Goal: Task Accomplishment & Management: Manage account settings

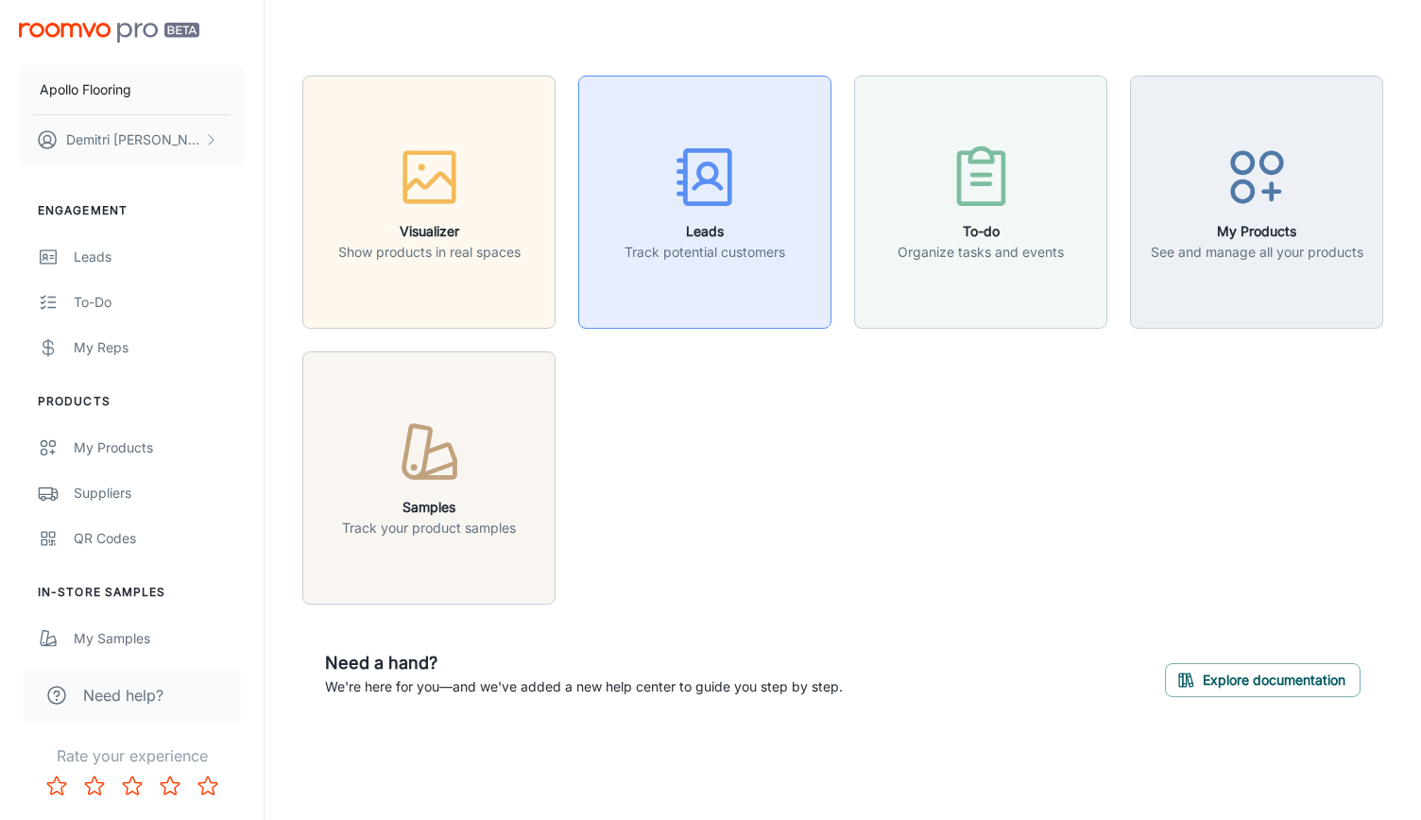
click at [693, 264] on button "Leads Track potential customers" at bounding box center [704, 202] width 253 height 253
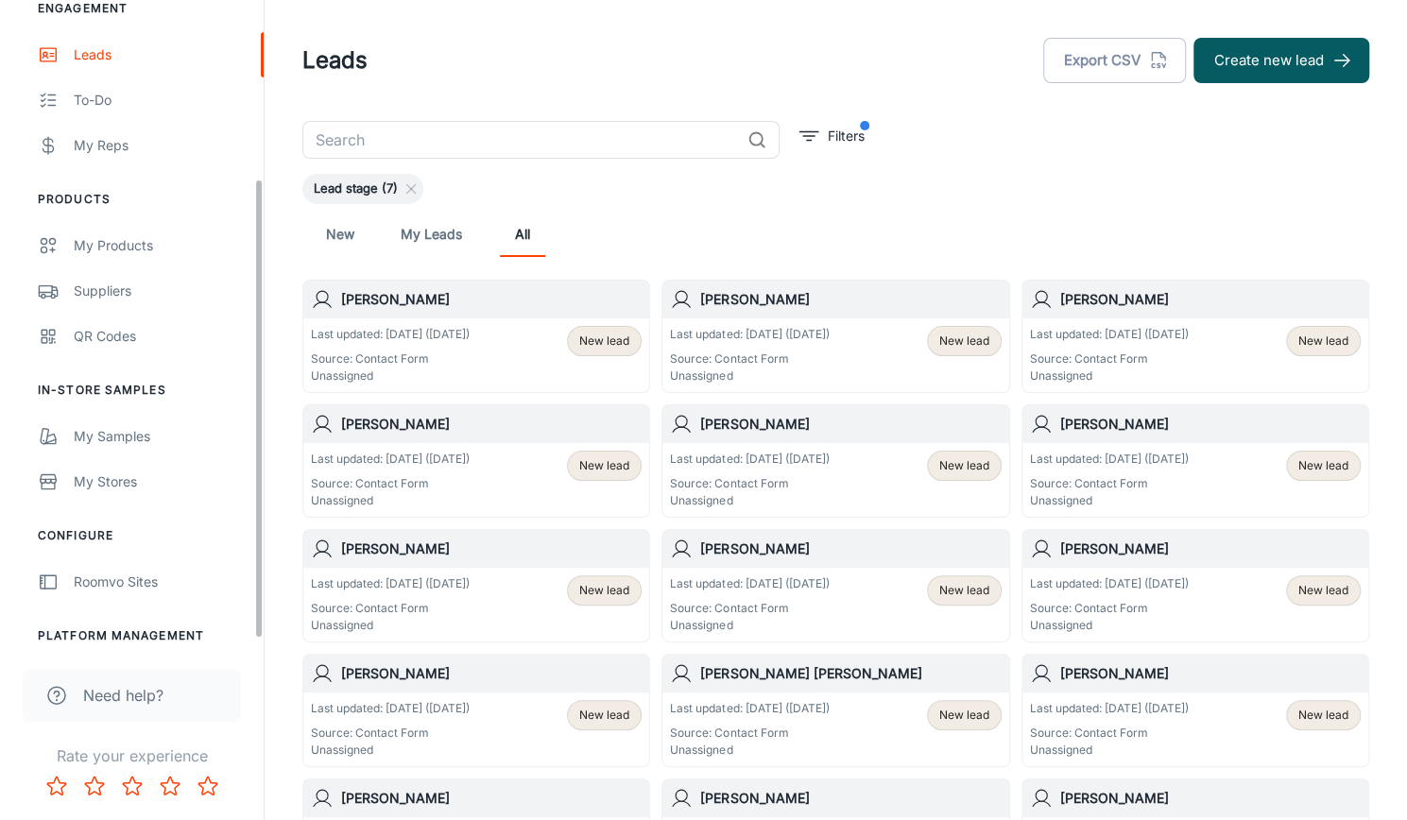
scroll to position [260, 0]
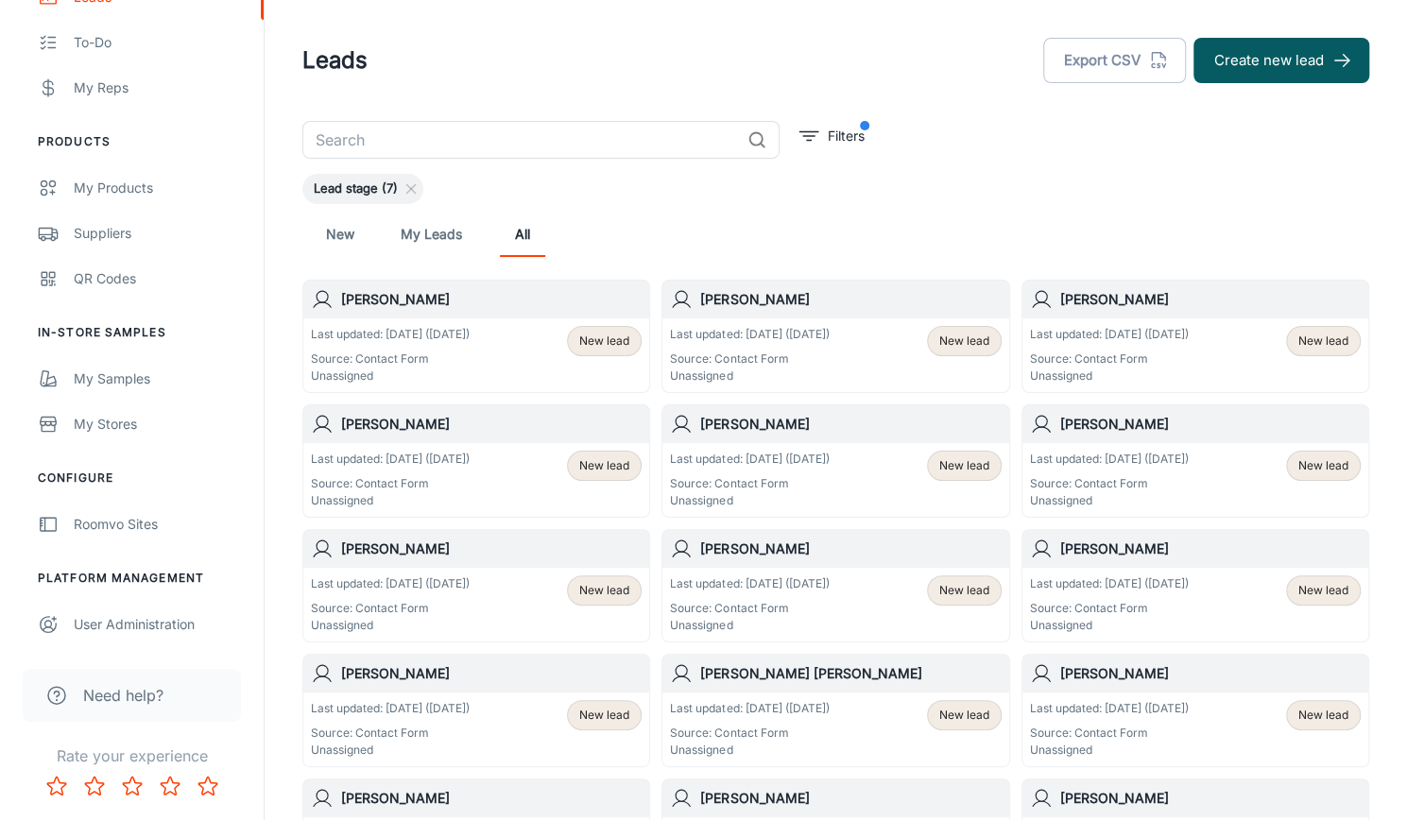
click at [588, 337] on span "New lead" at bounding box center [604, 341] width 50 height 17
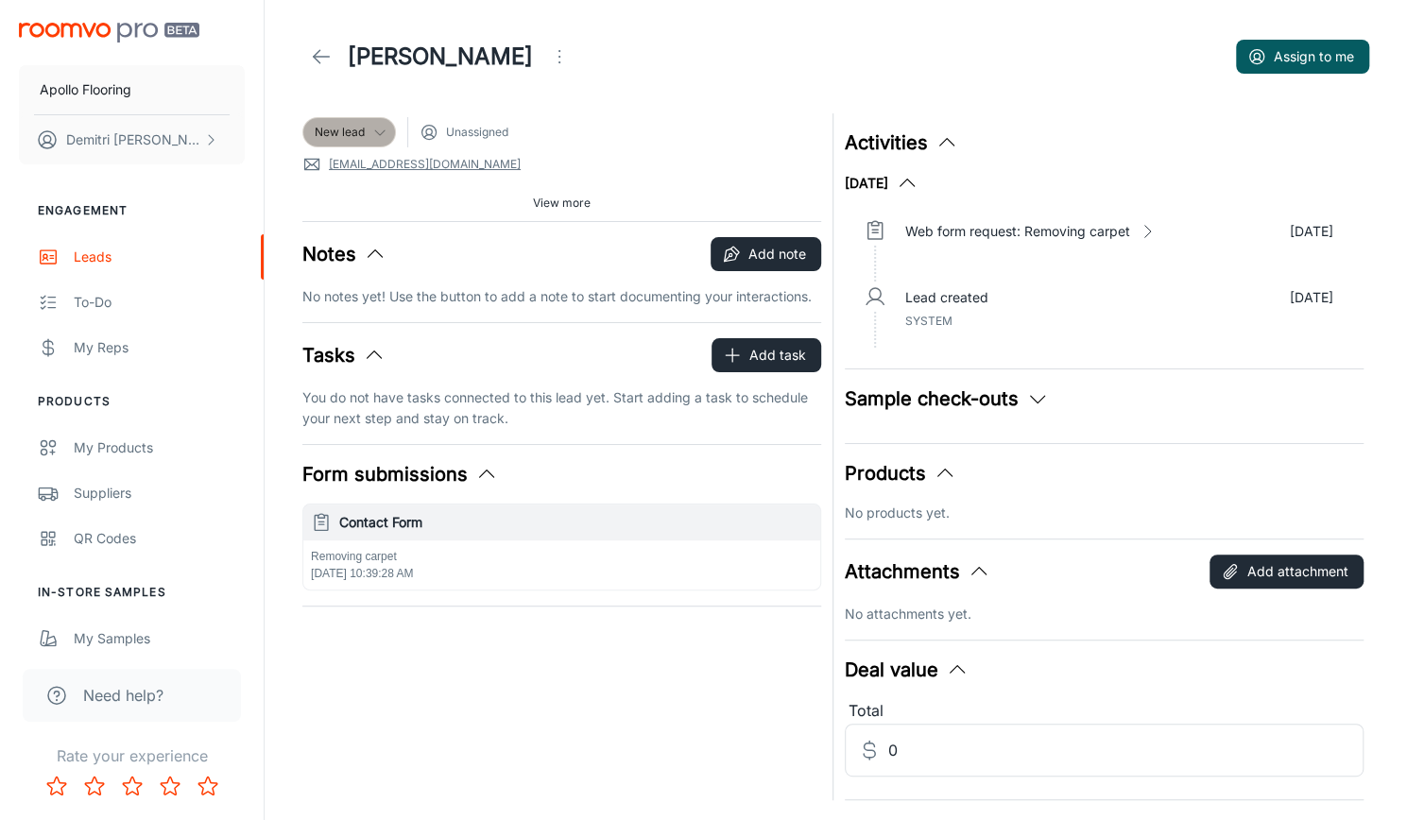
click at [345, 138] on span "New lead" at bounding box center [340, 132] width 50 height 17
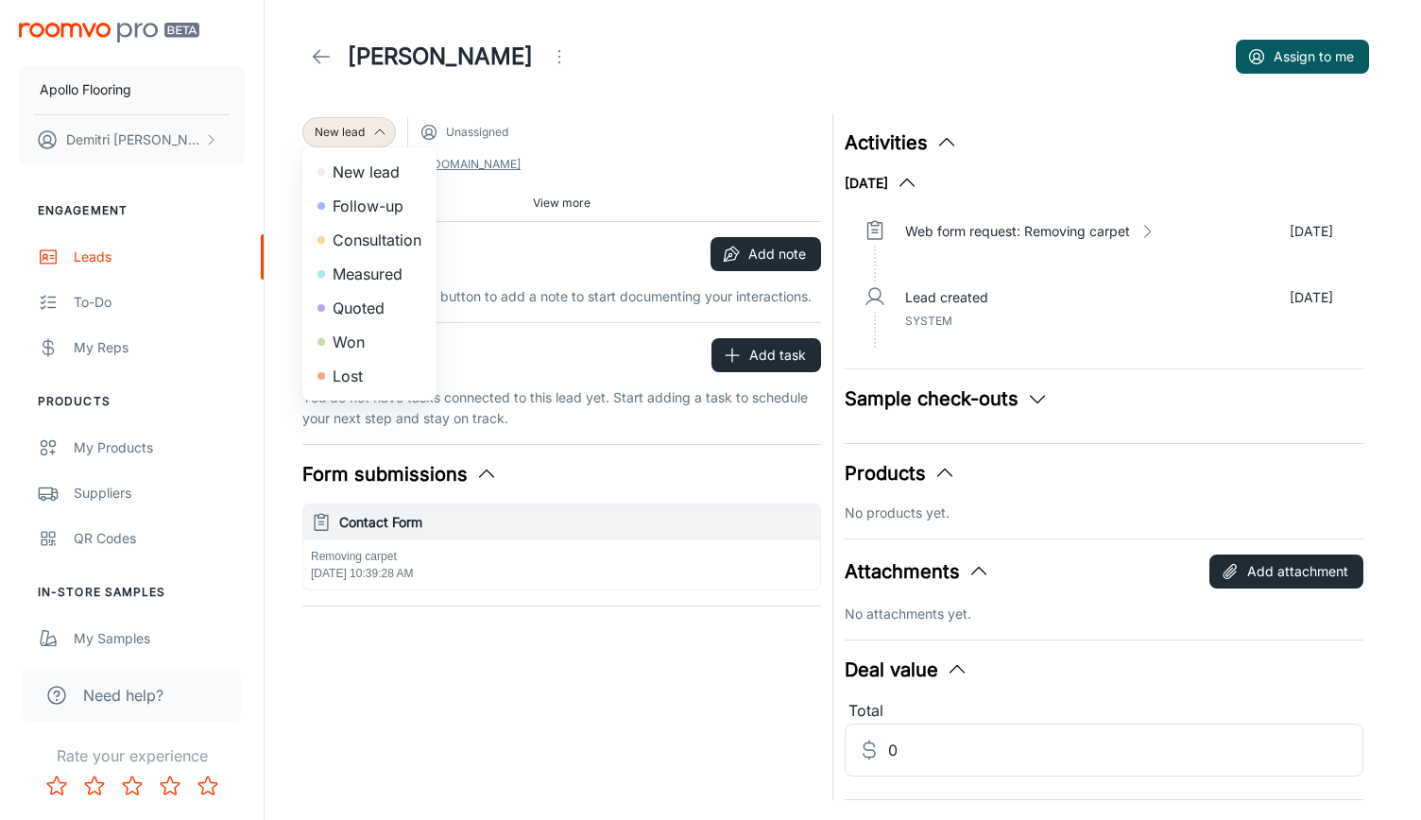
click at [633, 105] on div at bounding box center [710, 410] width 1421 height 820
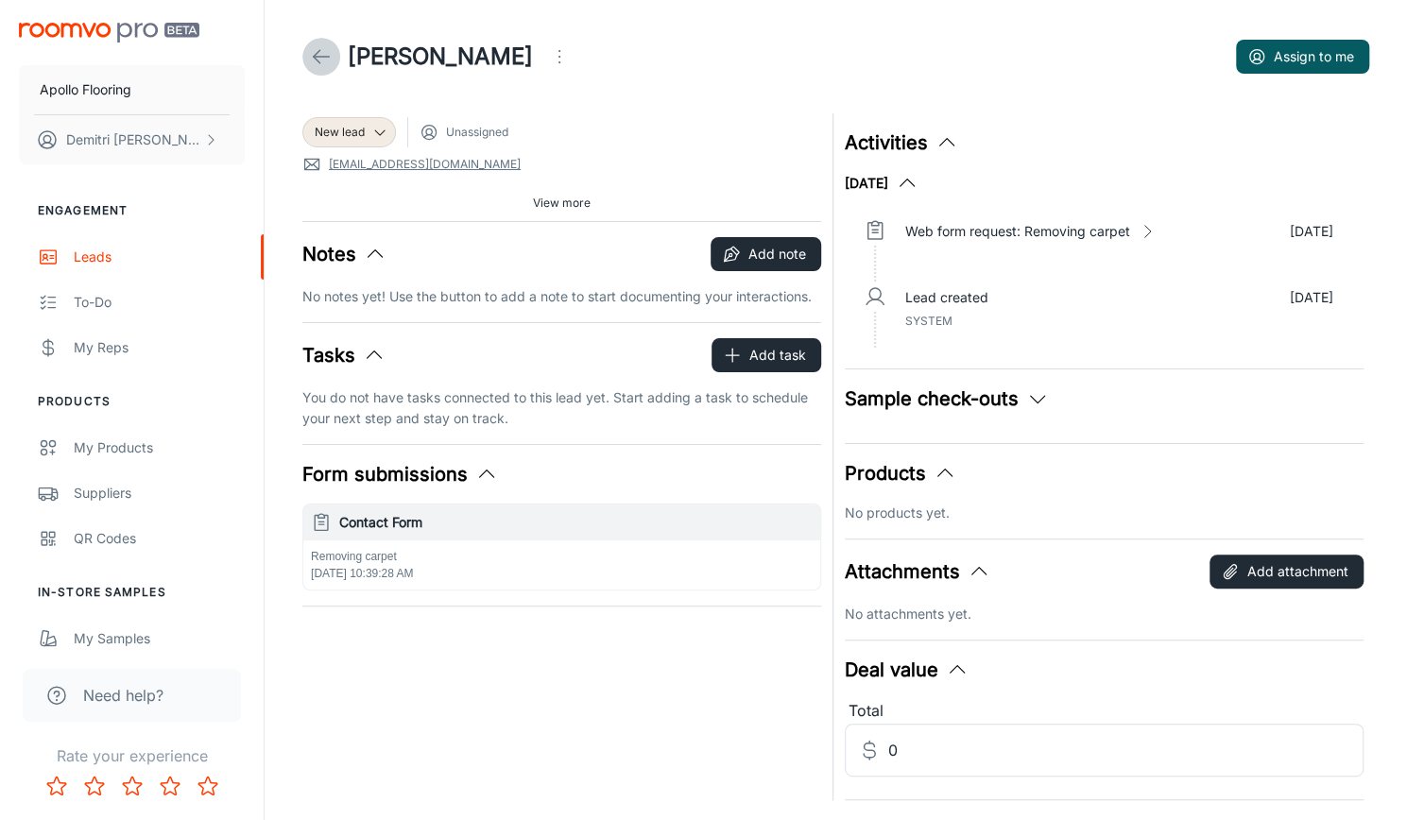
click at [324, 61] on icon at bounding box center [321, 56] width 23 height 23
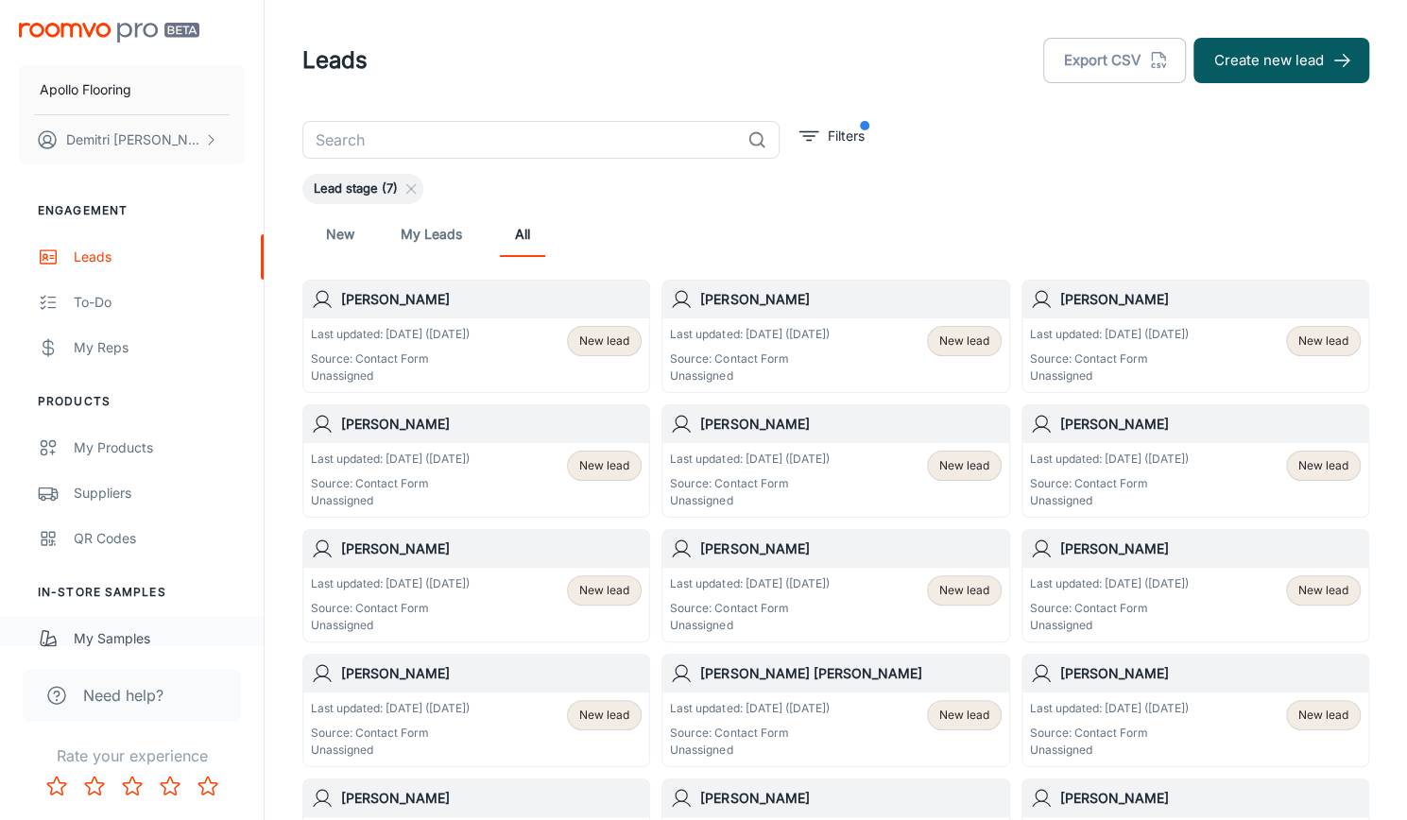
click at [120, 644] on div "My Samples" at bounding box center [159, 638] width 171 height 21
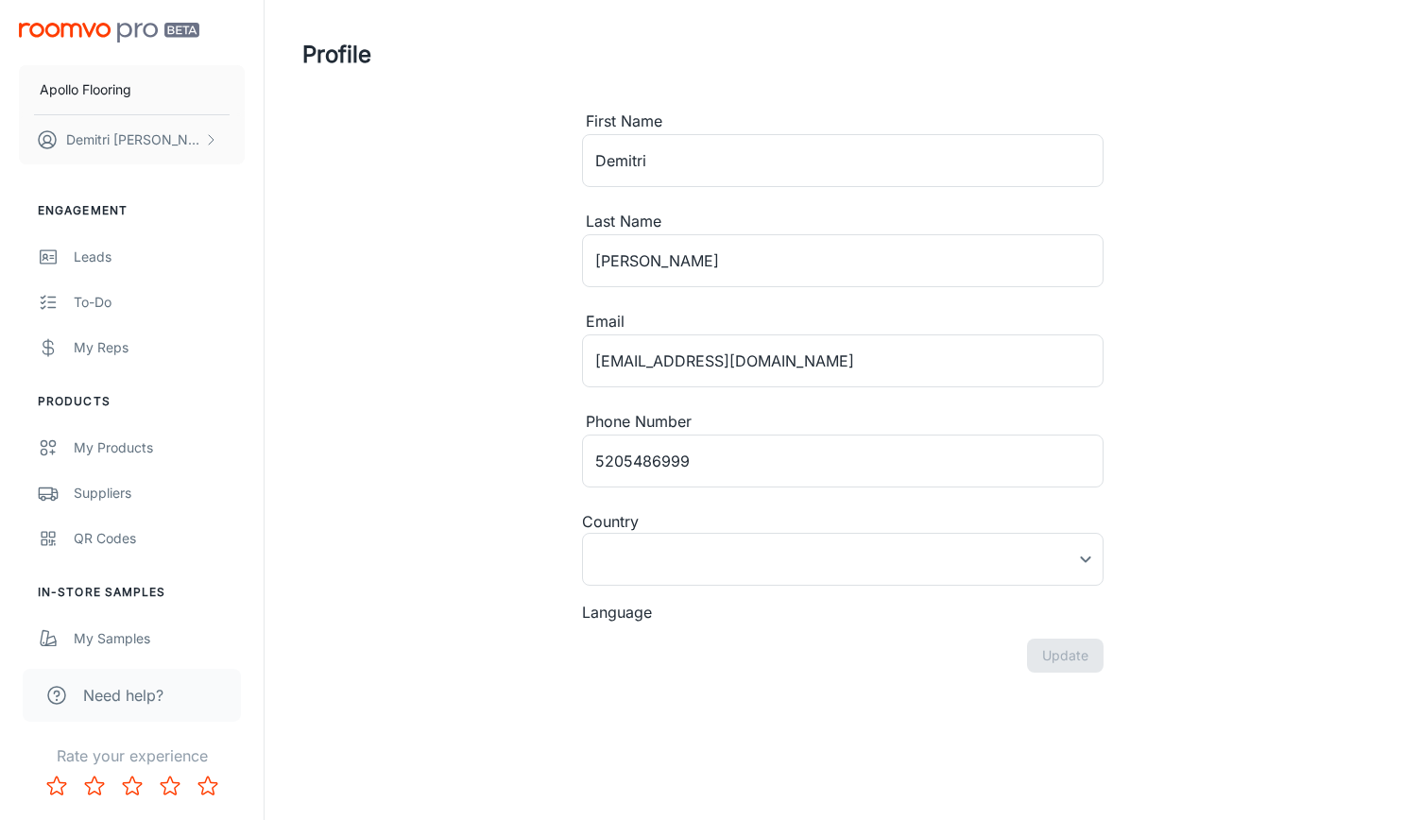
type input "[GEOGRAPHIC_DATA]"
click at [1049, 714] on button "Update" at bounding box center [1065, 709] width 77 height 34
click at [88, 647] on div "Need help?" at bounding box center [132, 687] width 264 height 83
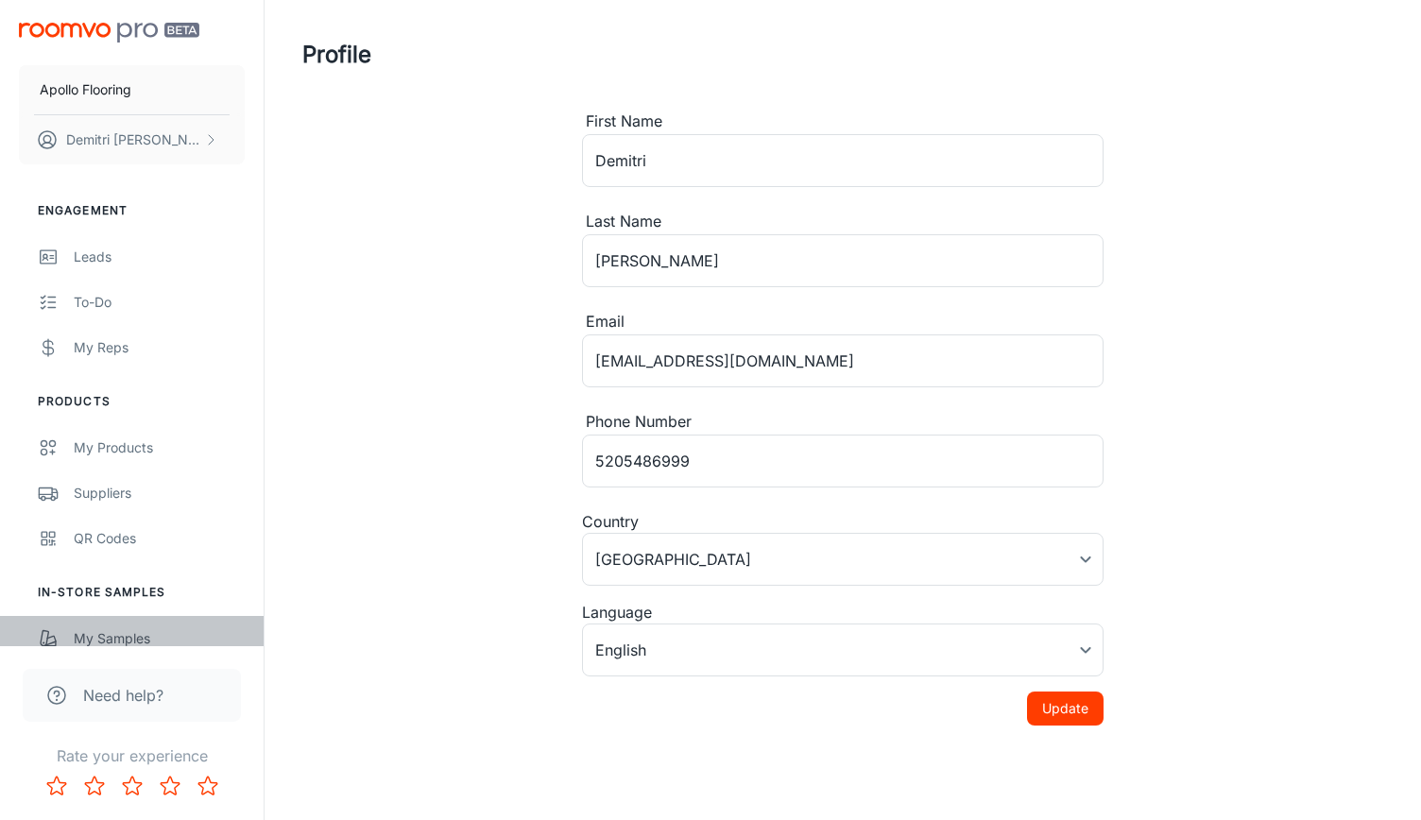
click at [91, 638] on div "My Samples" at bounding box center [159, 638] width 171 height 21
click at [102, 267] on link "Leads" at bounding box center [132, 256] width 264 height 45
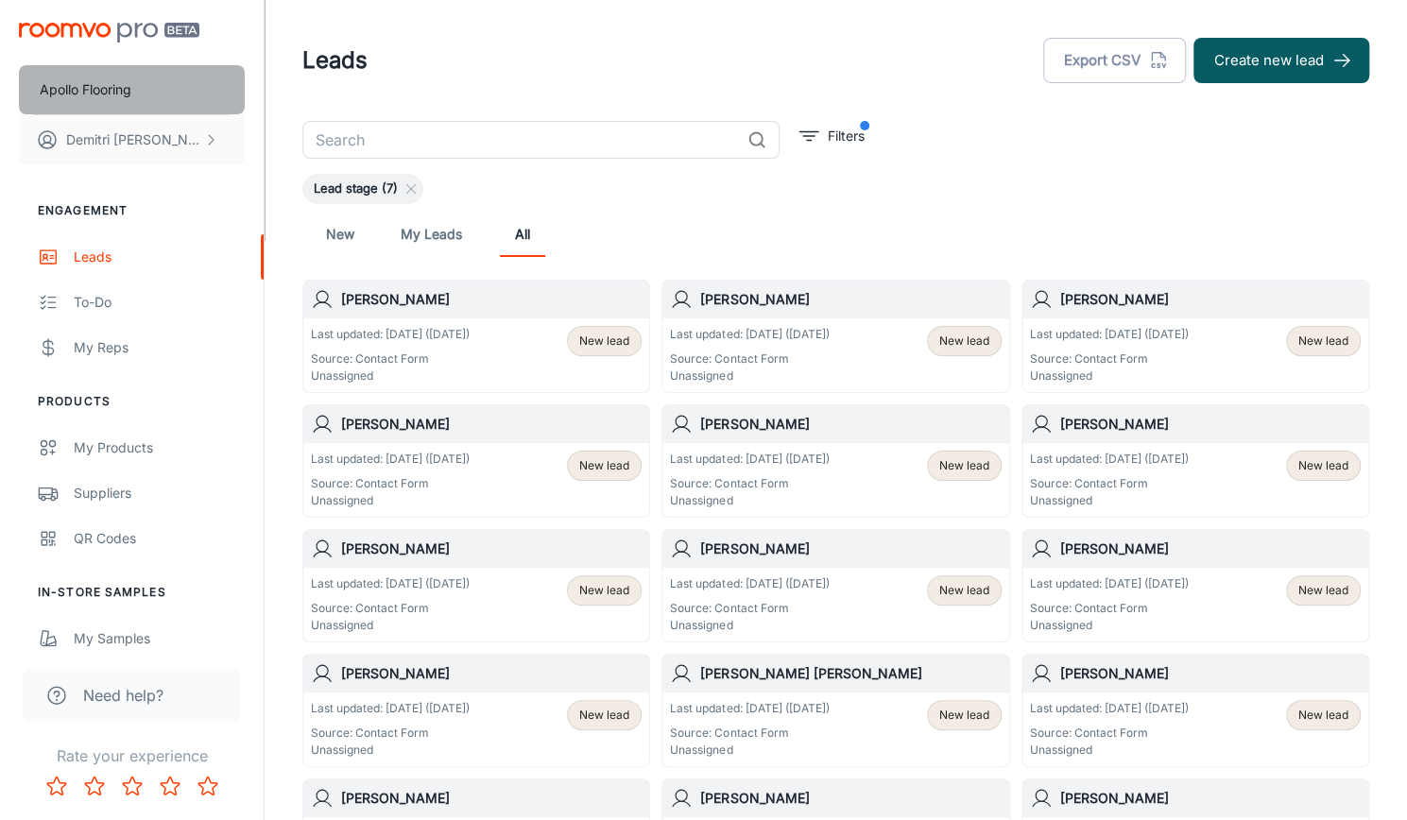
click at [75, 86] on p "Apollo Flooring" at bounding box center [86, 89] width 92 height 21
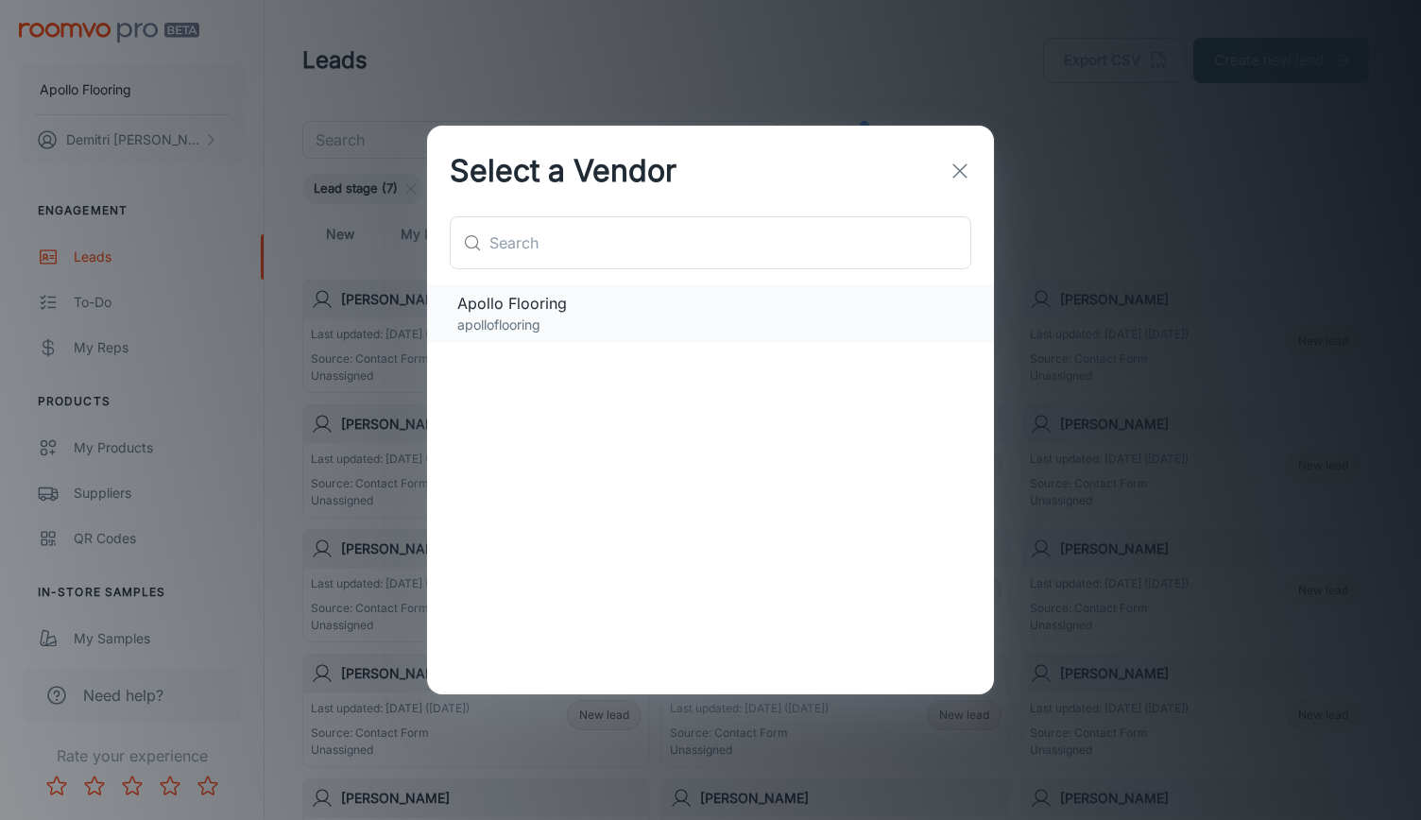
click at [593, 334] on p "apolloflooring" at bounding box center [710, 325] width 507 height 21
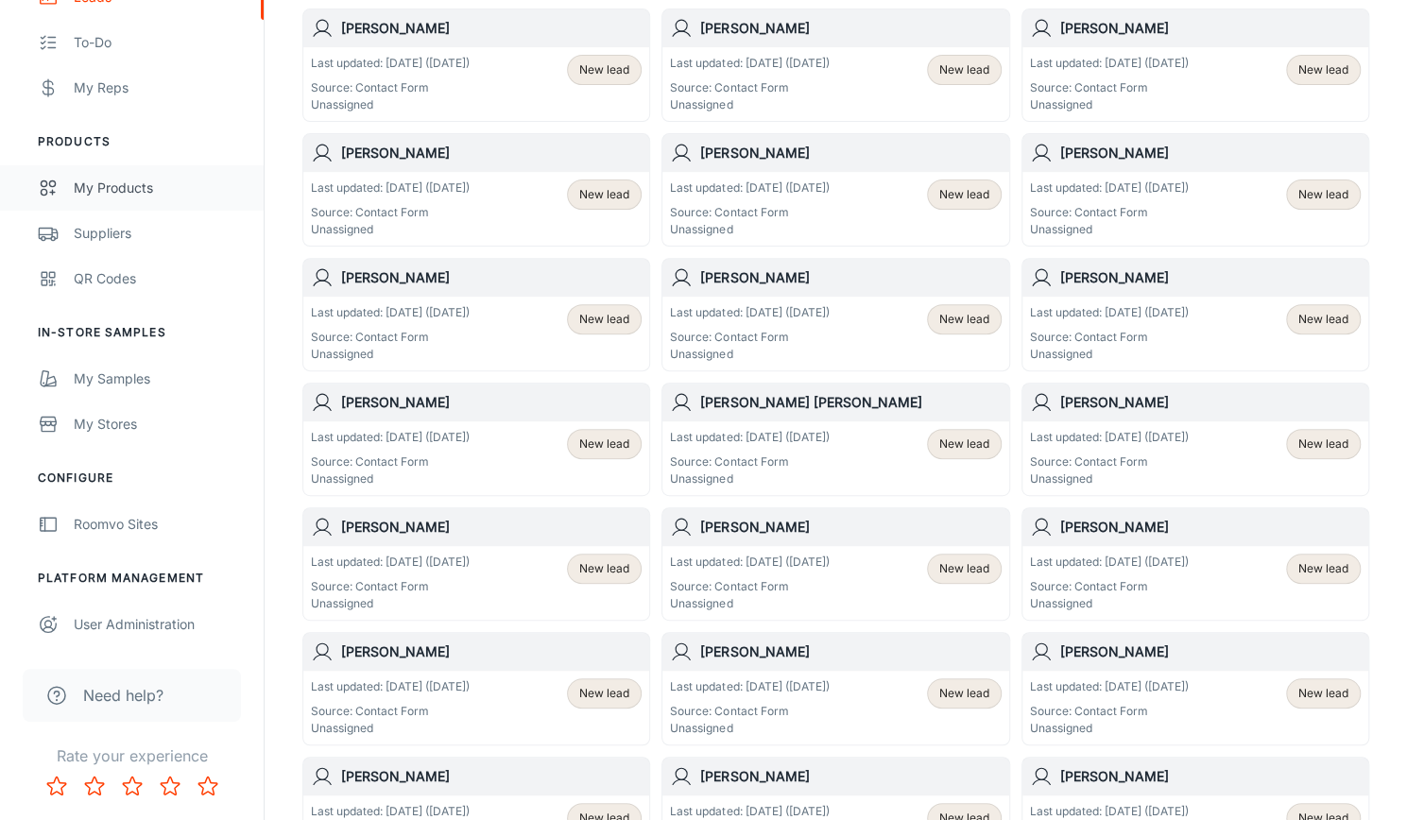
scroll to position [274, 0]
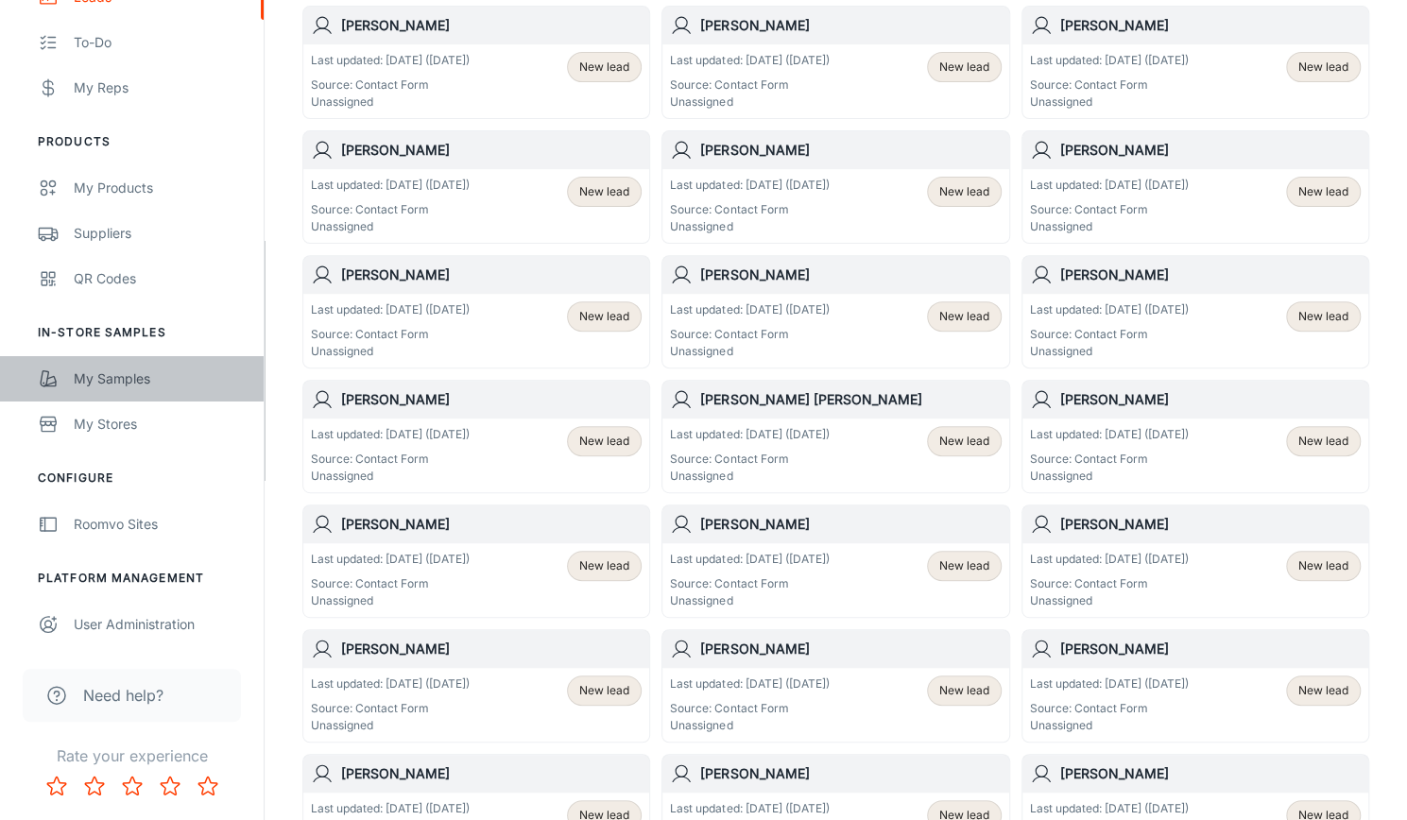
click at [95, 385] on div "My Samples" at bounding box center [159, 379] width 171 height 21
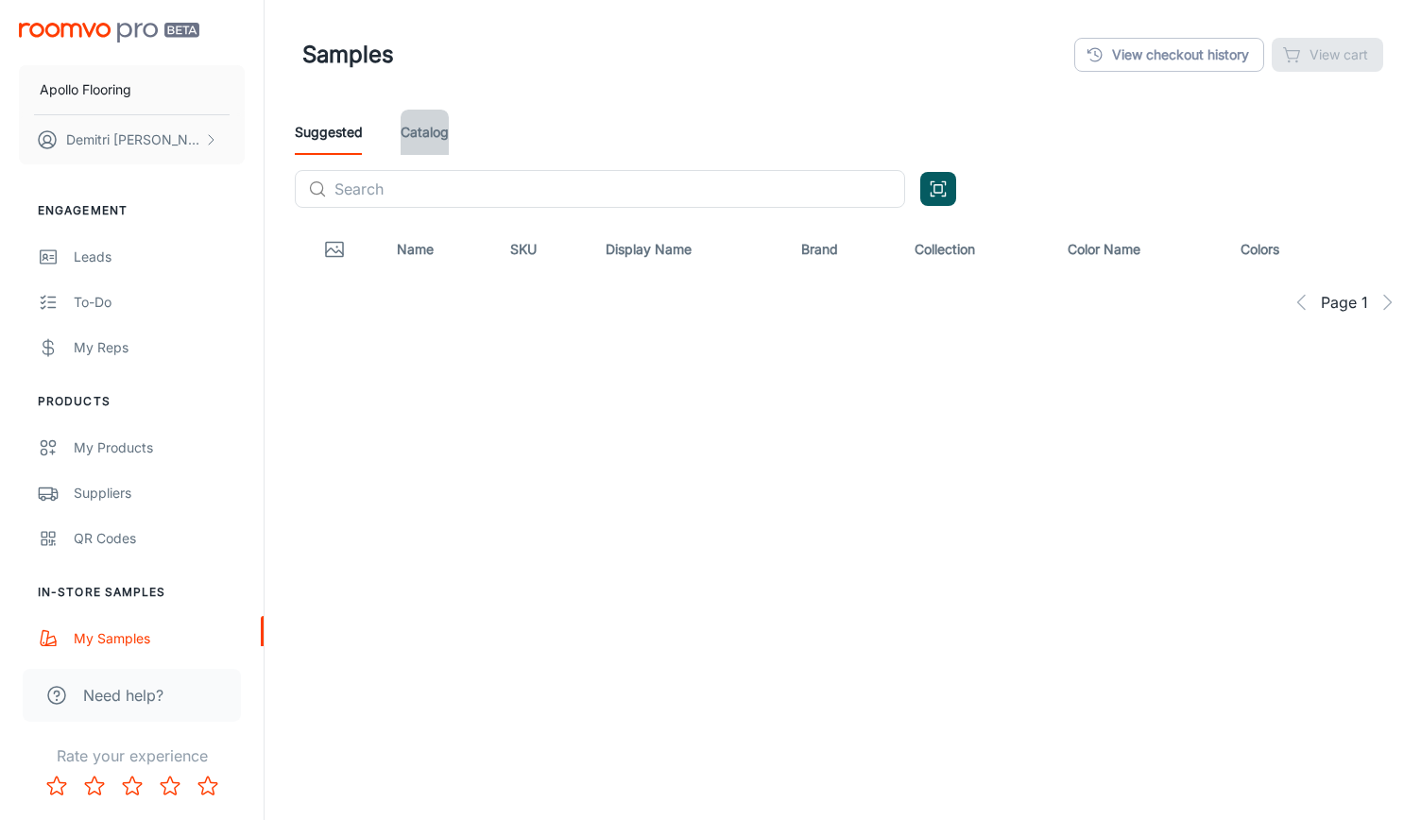
click at [428, 129] on link "Catalog" at bounding box center [425, 132] width 48 height 45
